Goal: Purchase product/service

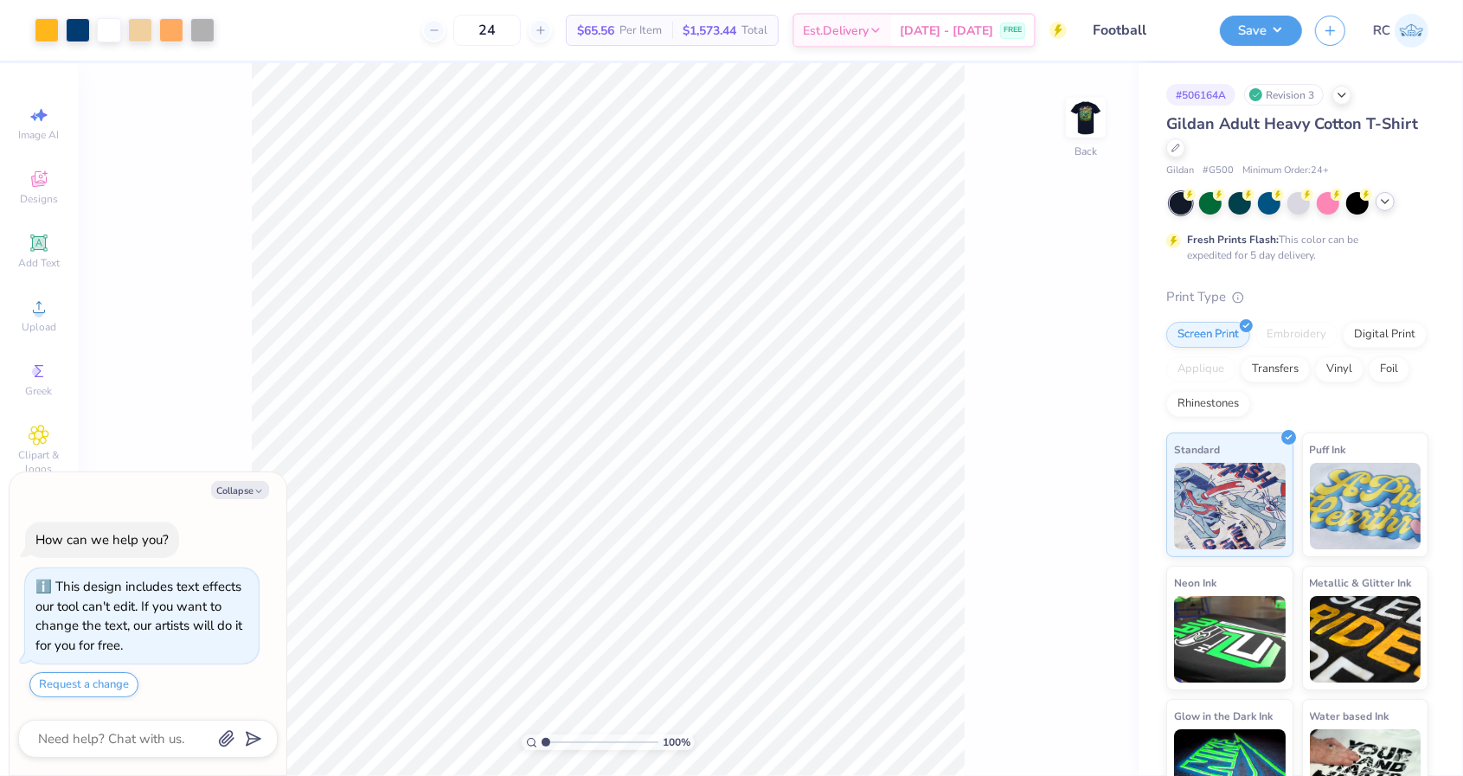
click at [1392, 203] on div at bounding box center [1384, 201] width 19 height 19
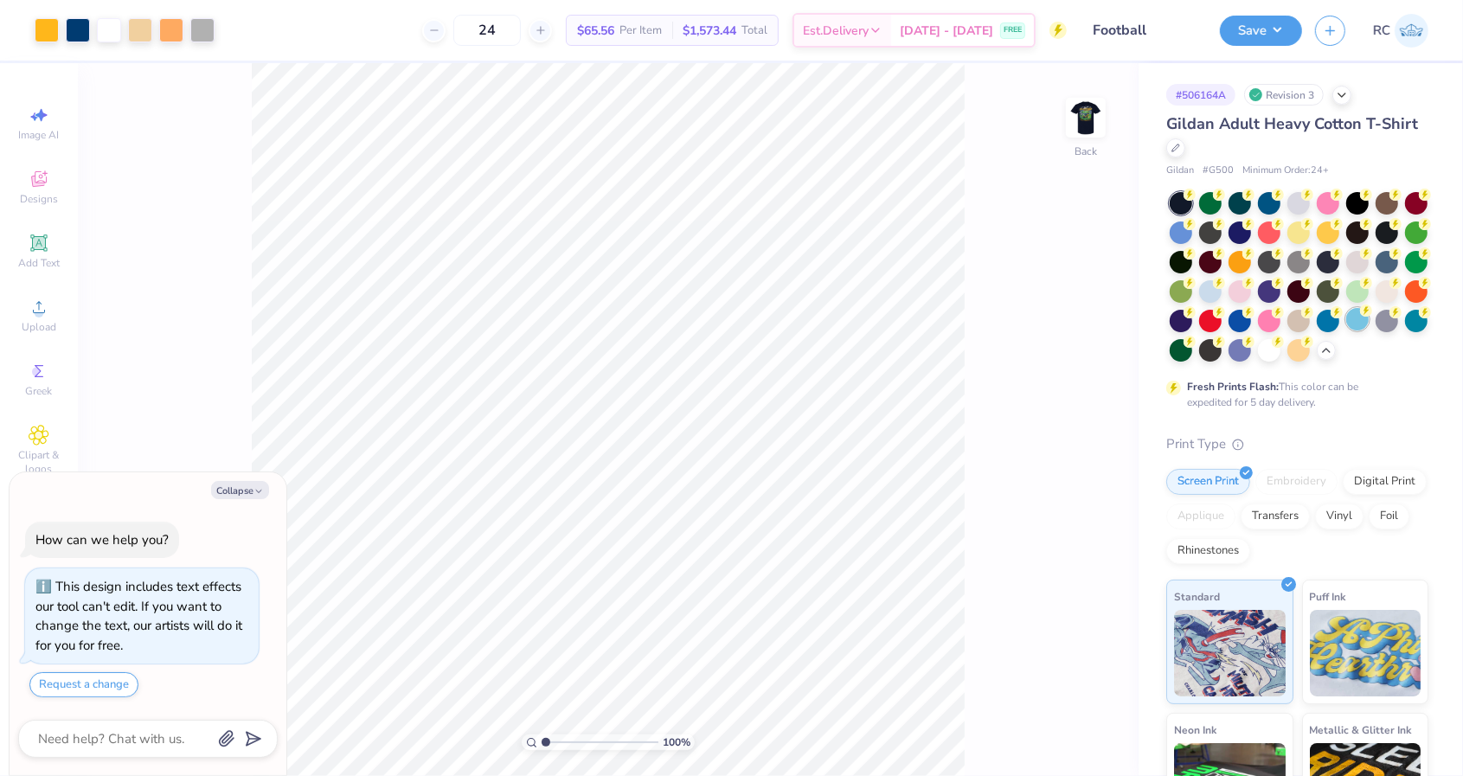
click at [1360, 322] on div at bounding box center [1357, 319] width 22 height 22
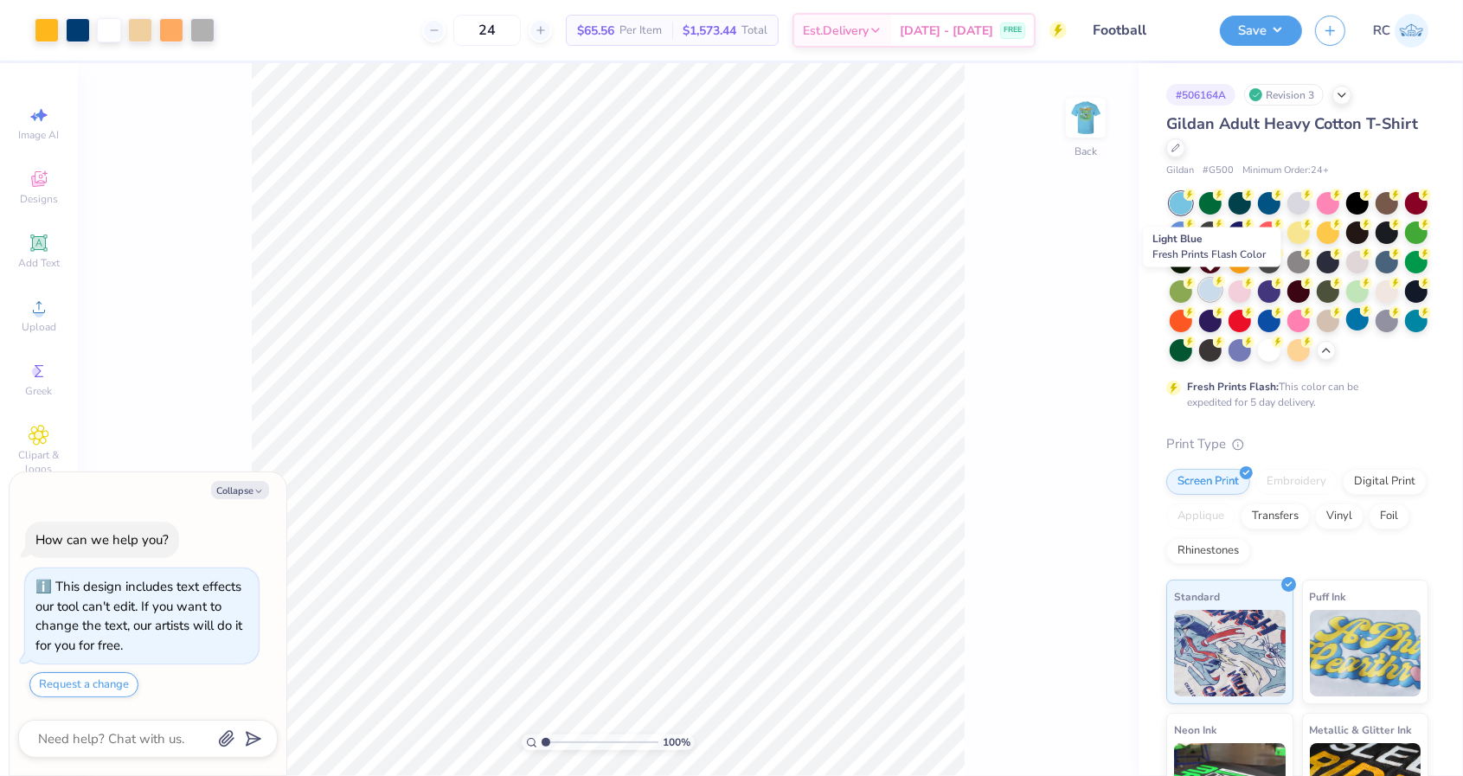
click at [1214, 293] on div at bounding box center [1210, 289] width 22 height 22
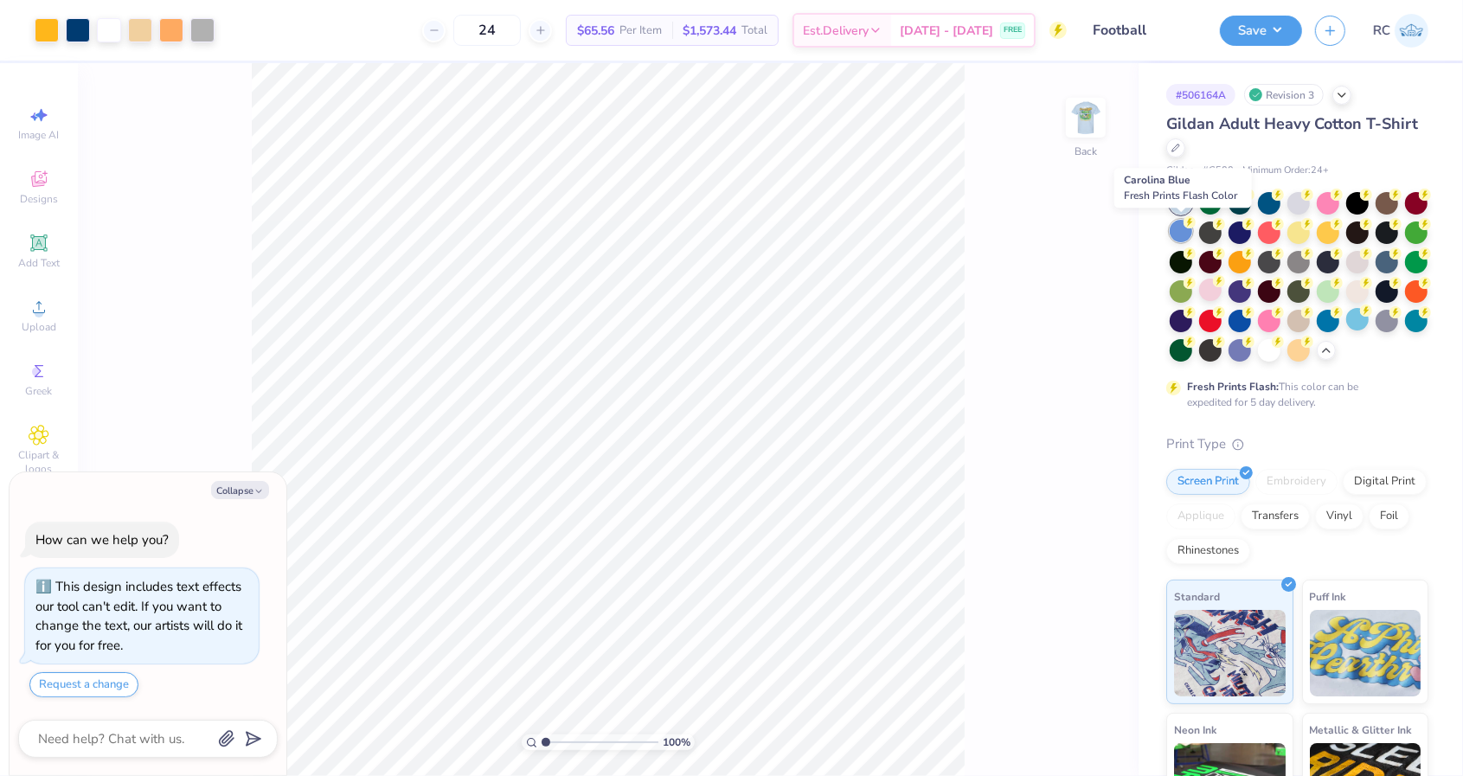
click at [1184, 231] on div at bounding box center [1180, 231] width 22 height 22
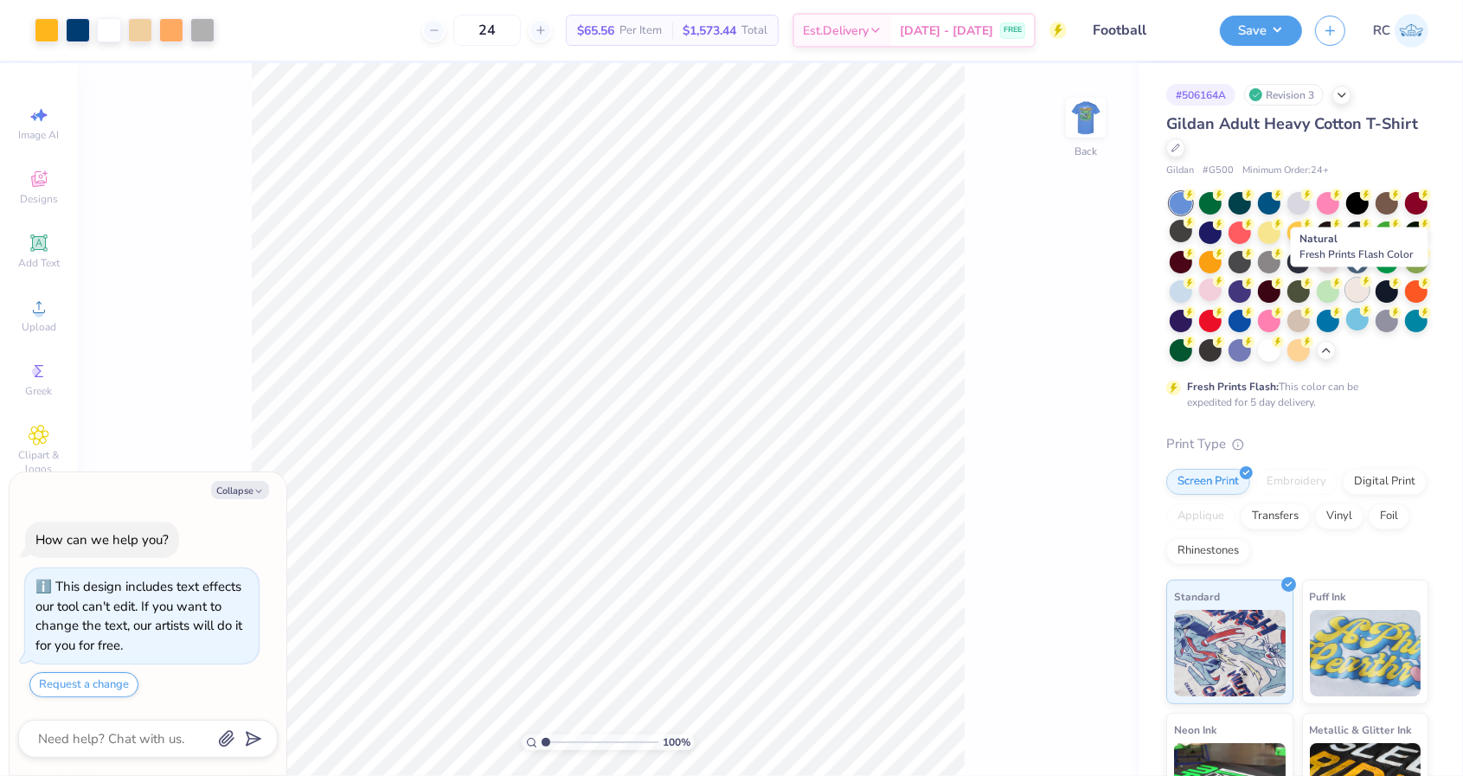
click at [1360, 289] on div at bounding box center [1357, 289] width 22 height 22
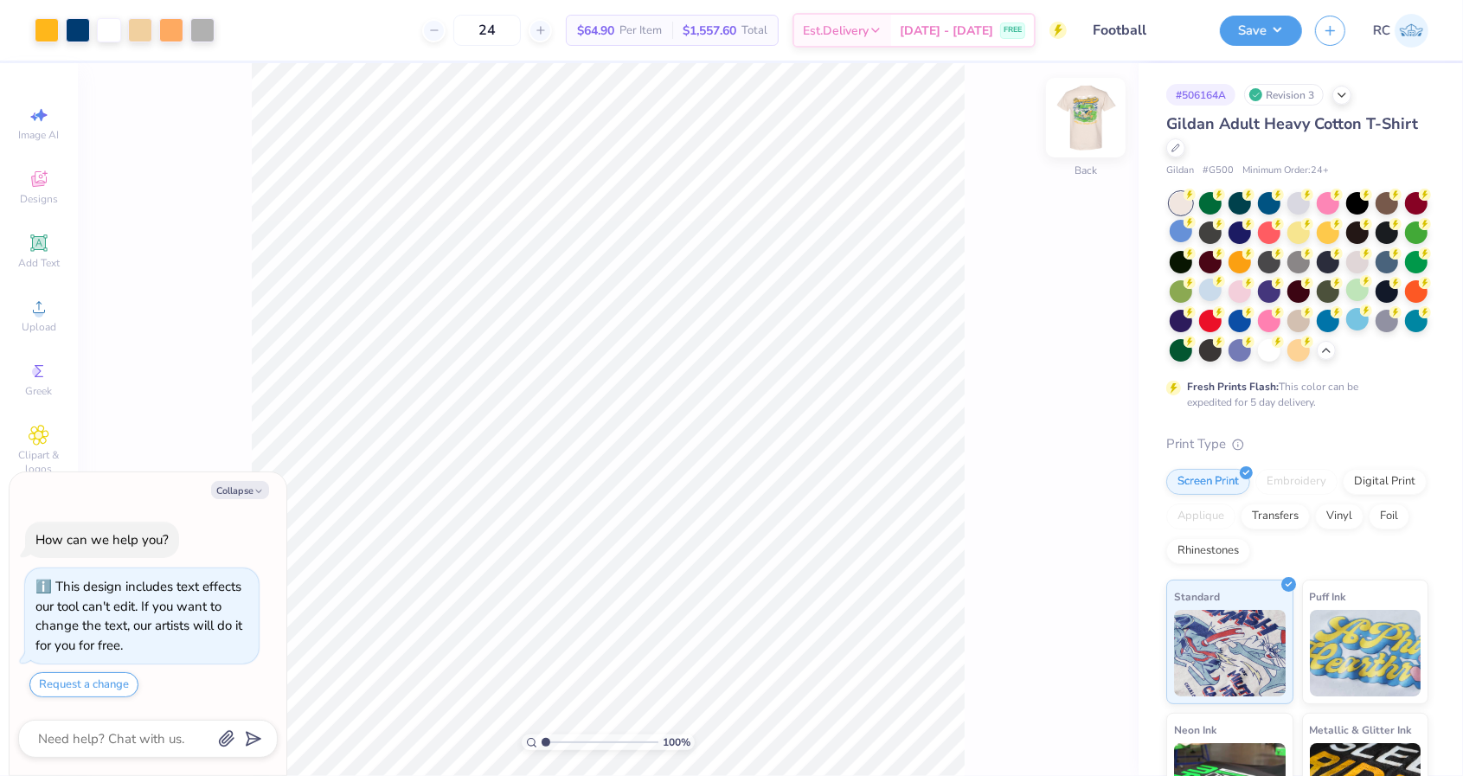
click at [1079, 129] on img at bounding box center [1085, 117] width 69 height 69
click at [1079, 129] on img at bounding box center [1085, 117] width 35 height 35
click at [1079, 131] on img at bounding box center [1085, 117] width 69 height 69
type textarea "x"
